Goal: Information Seeking & Learning: Learn about a topic

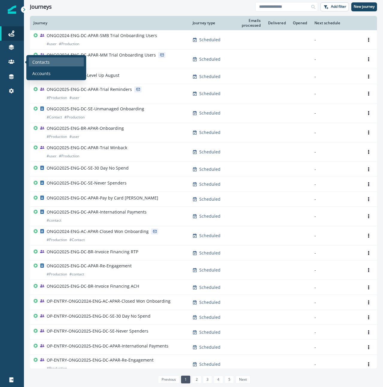
click at [41, 62] on p "Contacts" at bounding box center [40, 62] width 17 height 6
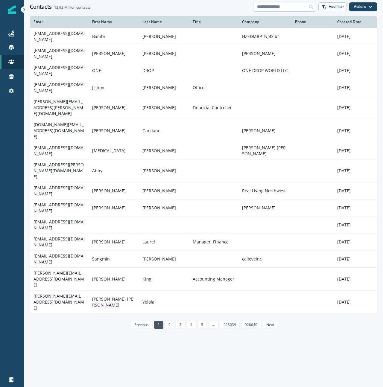
click at [284, 9] on input at bounding box center [284, 7] width 63 height 10
paste input "**********"
type input "**********"
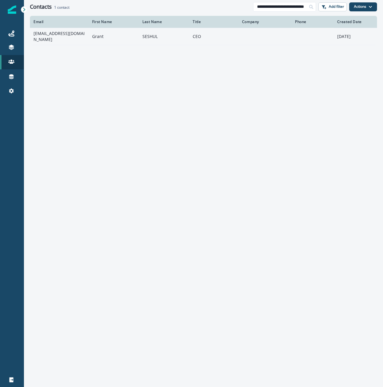
click at [47, 34] on td "[EMAIL_ADDRESS][DOMAIN_NAME]" at bounding box center [59, 36] width 59 height 17
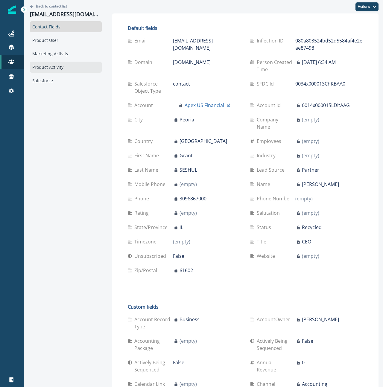
click at [58, 68] on div "Product Activity" at bounding box center [66, 67] width 72 height 11
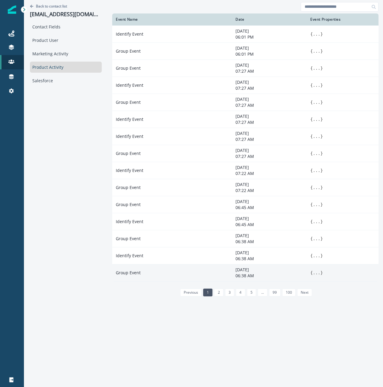
click at [322, 271] on span "}" at bounding box center [321, 272] width 2 height 5
click at [314, 272] on button "..." at bounding box center [315, 273] width 7 height 6
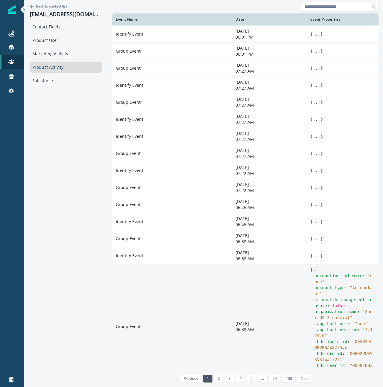
scroll to position [22, 0]
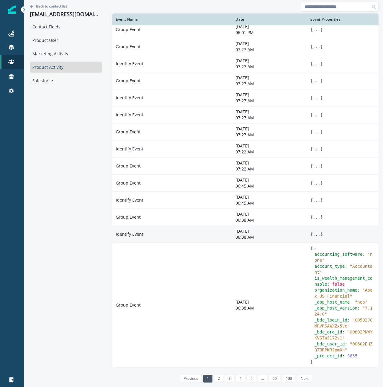
click at [315, 234] on button "..." at bounding box center [315, 234] width 7 height 6
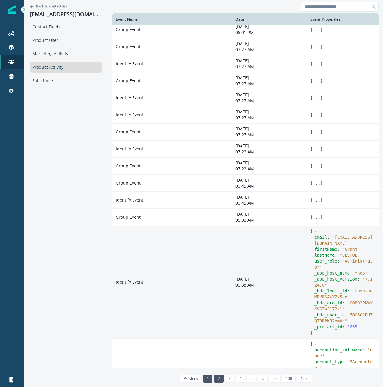
click at [221, 379] on link "2" at bounding box center [218, 379] width 9 height 8
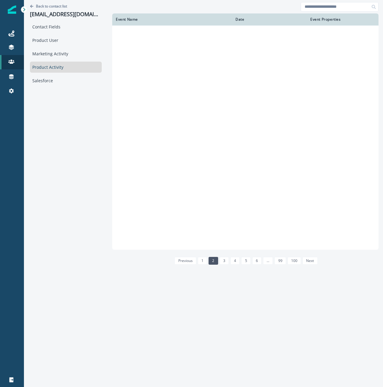
scroll to position [0, 0]
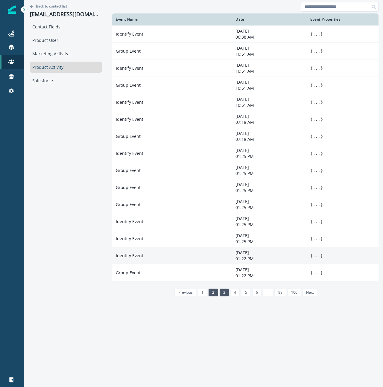
click at [224, 291] on link "3" at bounding box center [223, 293] width 9 height 8
click at [237, 291] on link "4" at bounding box center [234, 293] width 9 height 8
click at [248, 293] on link "5" at bounding box center [245, 293] width 9 height 8
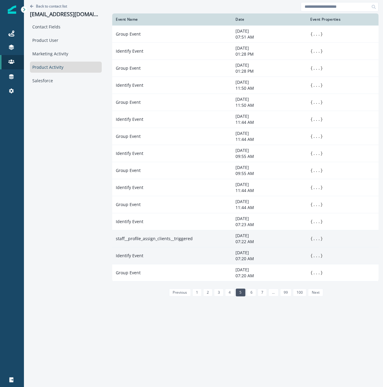
click at [317, 239] on button "..." at bounding box center [315, 239] width 7 height 6
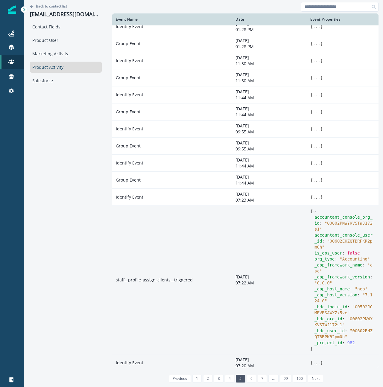
scroll to position [45, 0]
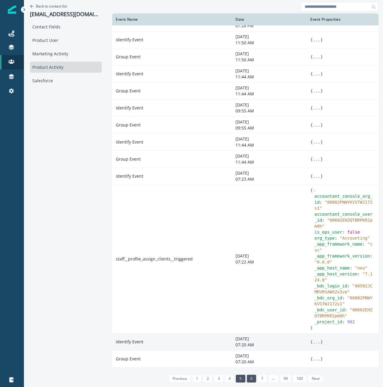
click at [252, 377] on link "6" at bounding box center [251, 379] width 9 height 8
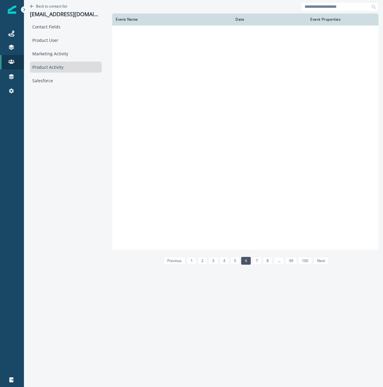
scroll to position [0, 0]
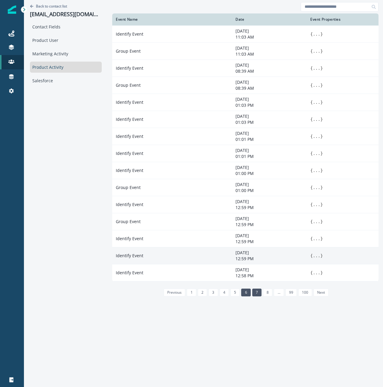
click at [255, 289] on link "7" at bounding box center [256, 293] width 9 height 8
click at [256, 294] on link "8" at bounding box center [256, 293] width 9 height 8
click at [254, 292] on link "9" at bounding box center [255, 293] width 9 height 8
click at [257, 295] on link "10" at bounding box center [255, 293] width 11 height 8
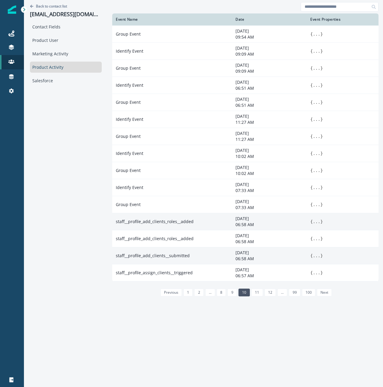
click at [317, 221] on button "..." at bounding box center [315, 222] width 7 height 6
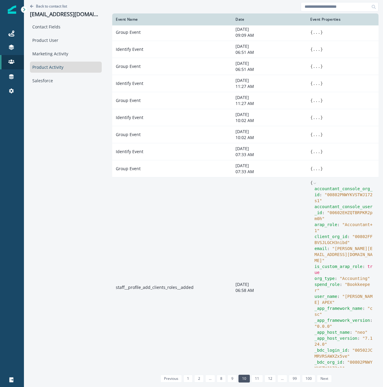
scroll to position [111, 0]
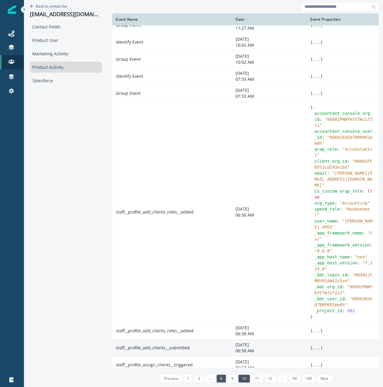
click at [225, 377] on link "8" at bounding box center [220, 379] width 9 height 8
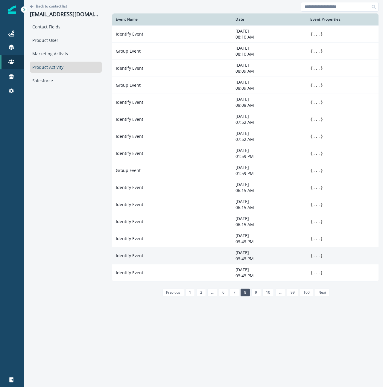
click at [234, 293] on link "7" at bounding box center [233, 293] width 9 height 8
click at [235, 294] on link "6" at bounding box center [235, 293] width 9 height 8
click at [234, 293] on link "5" at bounding box center [234, 293] width 9 height 8
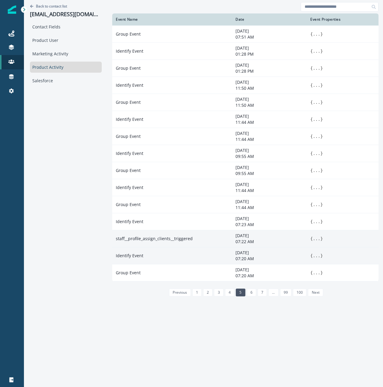
click at [317, 239] on button "..." at bounding box center [315, 239] width 7 height 6
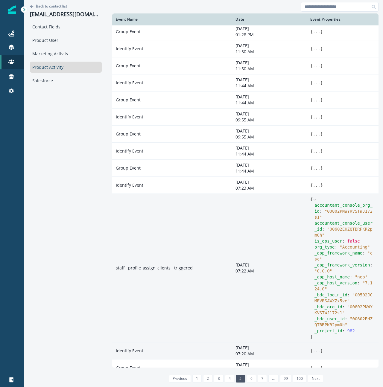
scroll to position [45, 0]
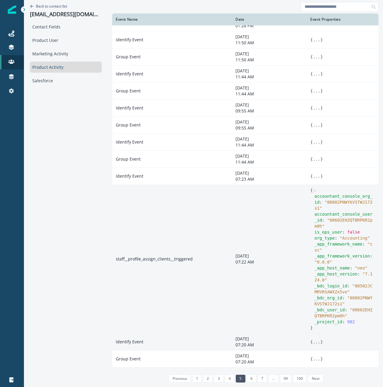
click at [150, 259] on td "staff__profile_assign_clients__triggered" at bounding box center [172, 259] width 120 height 149
copy td "staff__profile_assign_clients__triggered"
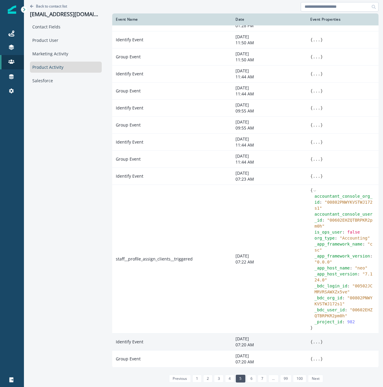
click at [321, 6] on input at bounding box center [340, 7] width 78 height 10
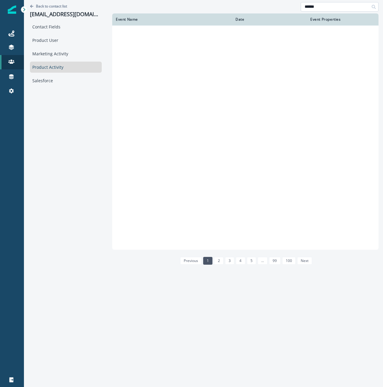
scroll to position [0, 0]
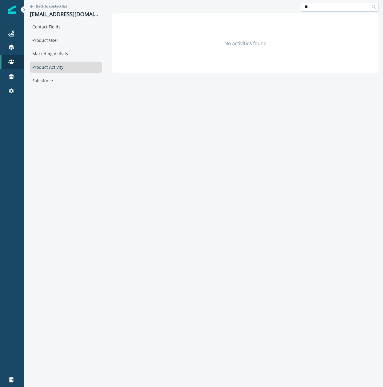
type input "*"
type input "*****"
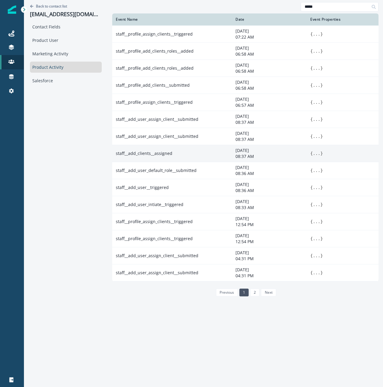
click at [315, 153] on button "..." at bounding box center [315, 153] width 7 height 6
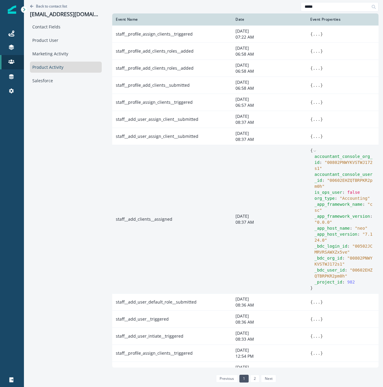
click at [313, 152] on icon at bounding box center [314, 151] width 4 height 4
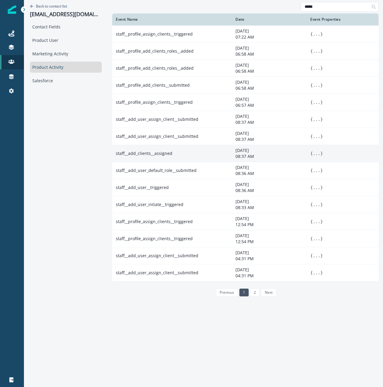
click at [86, 172] on div "Back to contact list [EMAIL_ADDRESS][DOMAIN_NAME] Contact Fields Product User M…" at bounding box center [66, 192] width 84 height 385
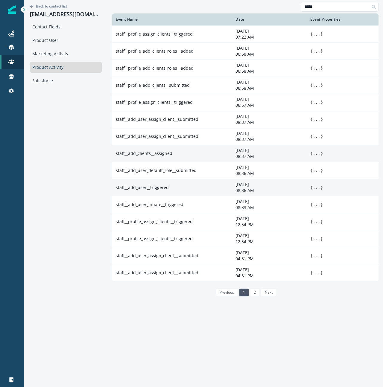
click at [317, 187] on button "..." at bounding box center [315, 188] width 7 height 6
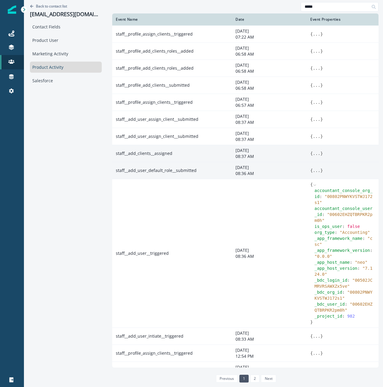
click at [316, 171] on button "..." at bounding box center [315, 170] width 7 height 6
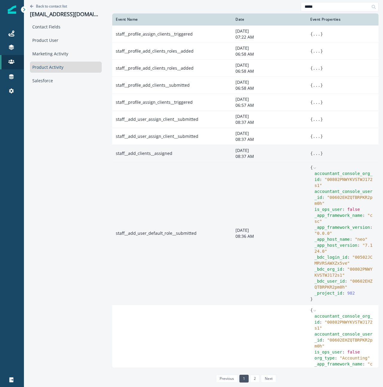
click at [315, 165] on span at bounding box center [314, 167] width 4 height 5
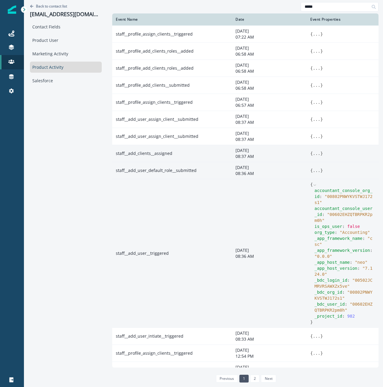
click at [315, 183] on icon at bounding box center [314, 185] width 4 height 4
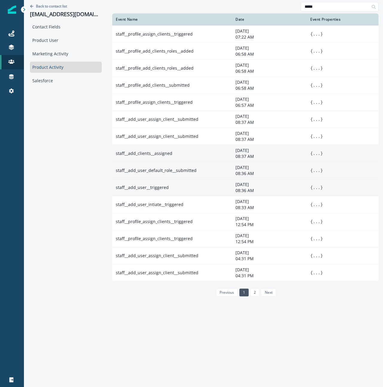
click at [71, 182] on div "Back to contact list [EMAIL_ADDRESS][DOMAIN_NAME] Contact Fields Product User M…" at bounding box center [66, 192] width 84 height 385
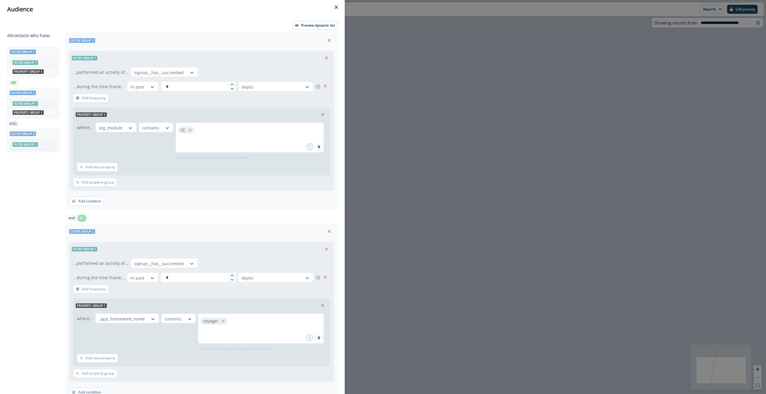
click at [169, 72] on div "All contact s who have, Outer group 1 Filter group 1 AND Property group 1 OR Ou…" at bounding box center [172, 266] width 330 height 469
